Goal: Find specific page/section: Locate a particular part of the current website

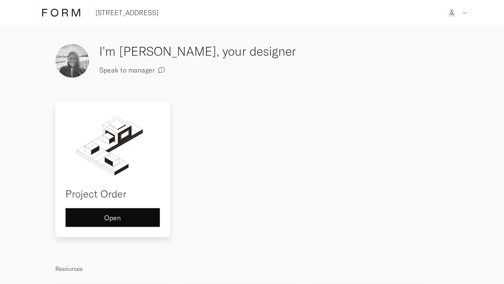
click at [127, 216] on div "Open" at bounding box center [113, 217] width 80 height 7
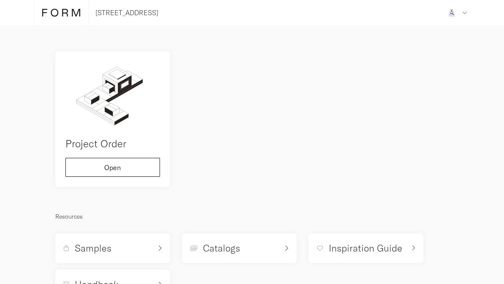
scroll to position [9, 0]
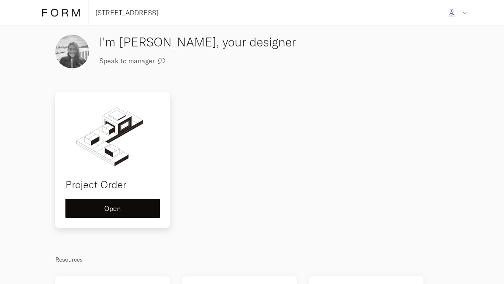
click at [123, 153] on img at bounding box center [112, 137] width 95 height 68
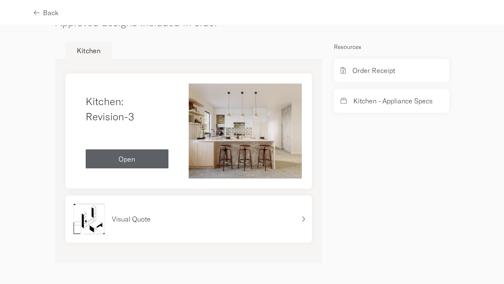
scroll to position [561, 0]
click at [398, 103] on p "Kitchen - Appliance Specs" at bounding box center [392, 101] width 79 height 10
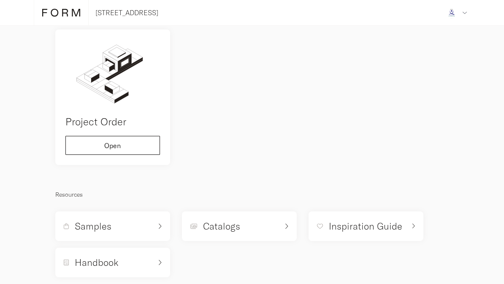
scroll to position [82, 0]
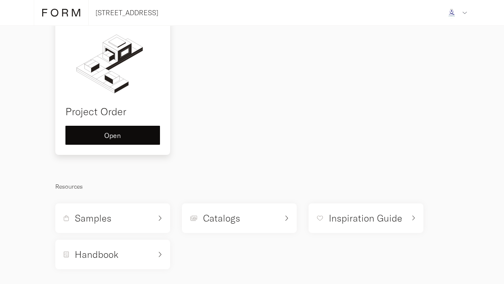
click at [134, 107] on h4 "Project Order" at bounding box center [112, 111] width 95 height 15
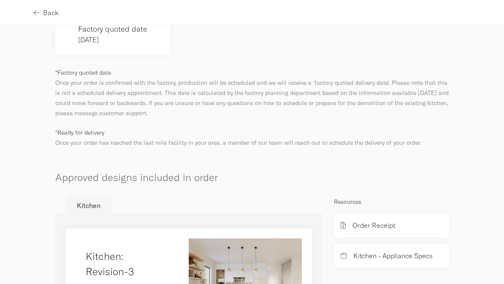
scroll to position [473, 0]
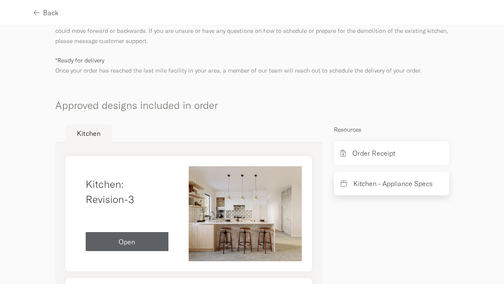
click at [405, 195] on div "Kitchen - Appliance Specs" at bounding box center [391, 184] width 115 height 24
